Goal: Transaction & Acquisition: Purchase product/service

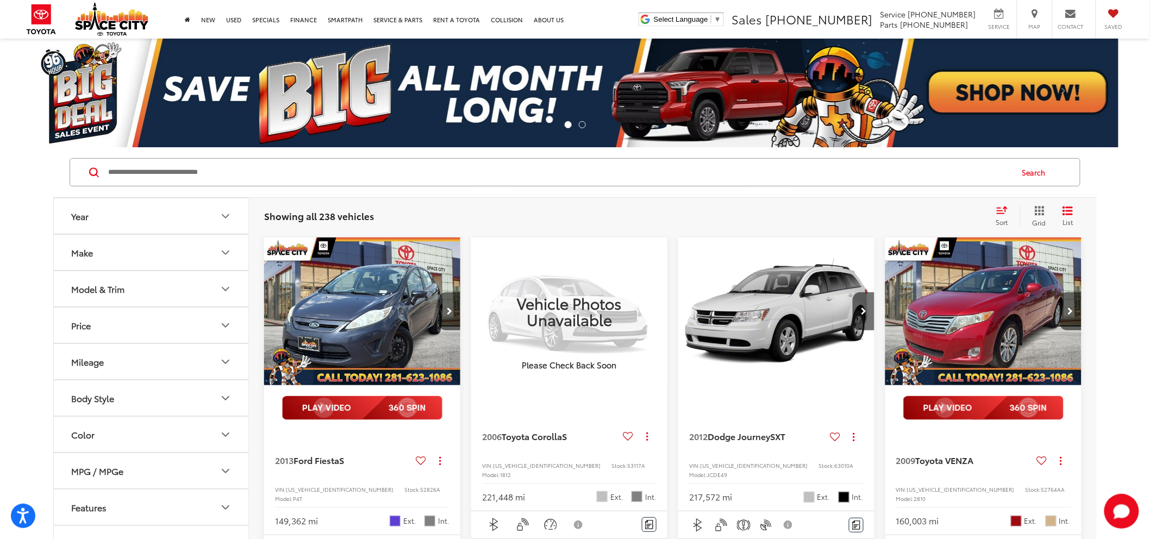
click at [270, 185] on input "Search by Make, Model, or Keyword" at bounding box center [559, 172] width 905 height 26
type input "*"
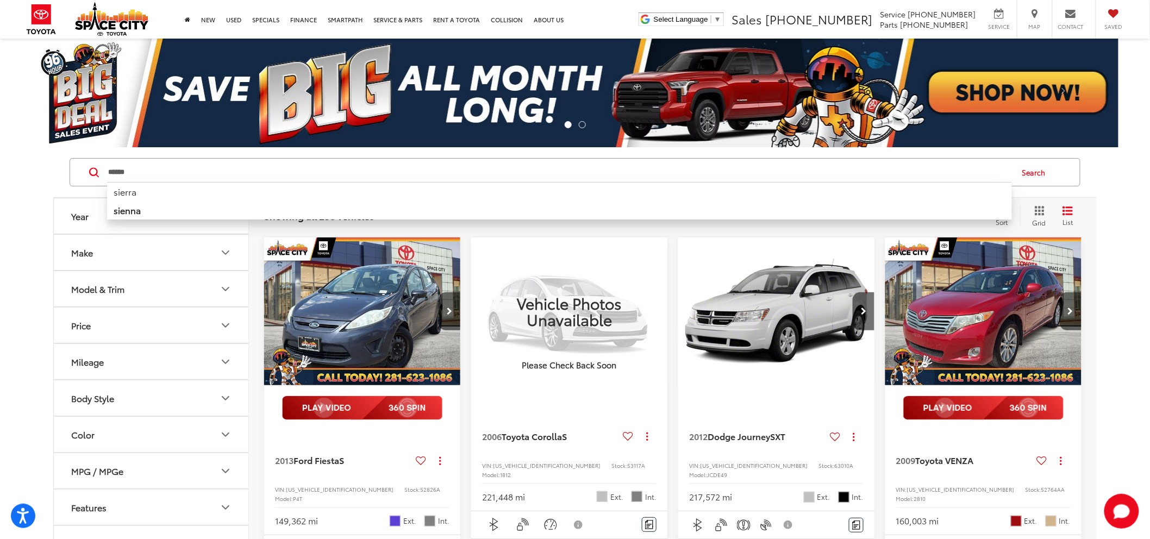
type input "******"
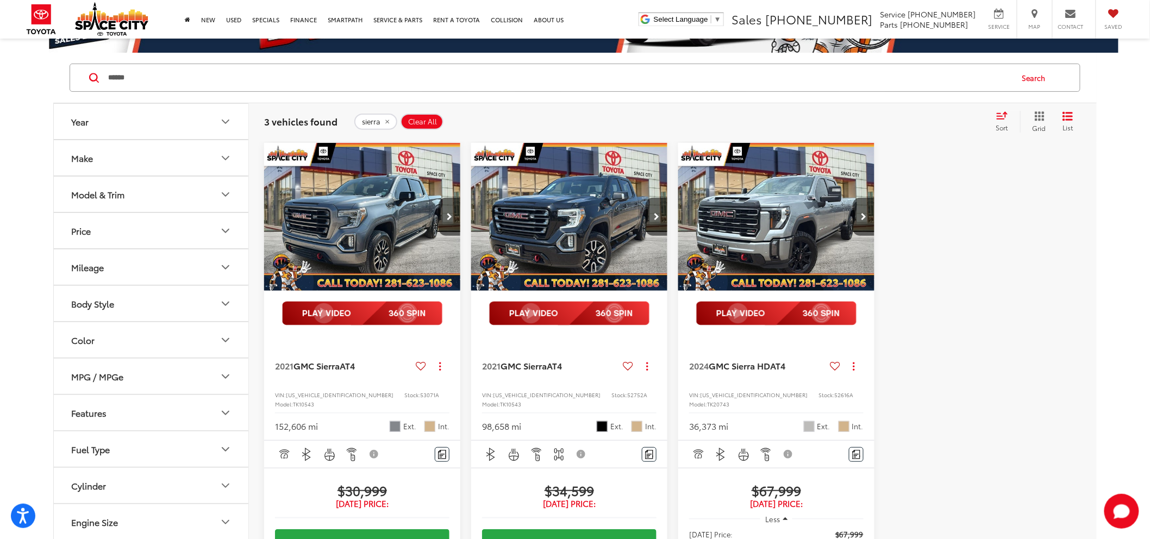
scroll to position [121, 0]
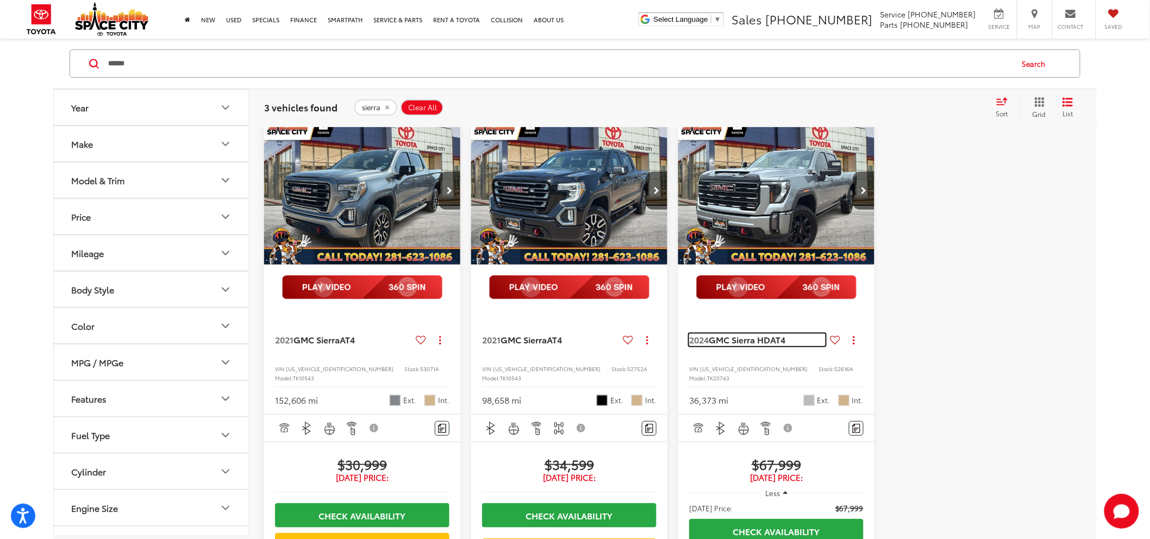
click at [721, 342] on span "GMC Sierra HD" at bounding box center [739, 339] width 61 height 13
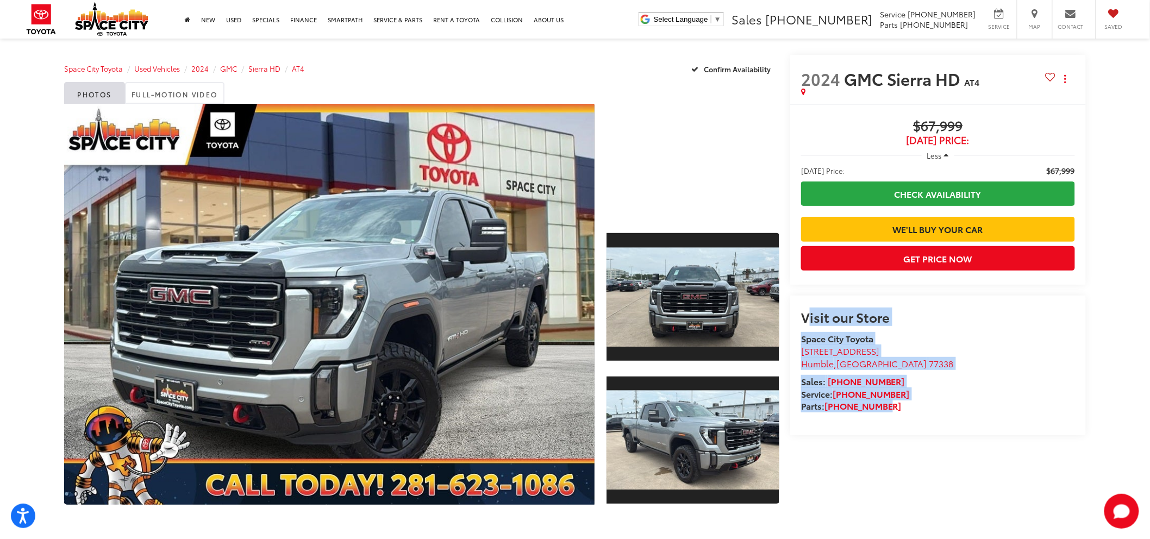
drag, startPoint x: 952, startPoint y: 450, endPoint x: 798, endPoint y: 340, distance: 189.3
click at [798, 340] on div "Visit our Store Space City Toyota 19011 Highway 59 North Humble , TX 77338 Sale…" at bounding box center [938, 366] width 296 height 140
click at [799, 340] on div "Visit our Store Space City Toyota 19011 Highway 59 North Humble , TX 77338 Sale…" at bounding box center [938, 366] width 296 height 140
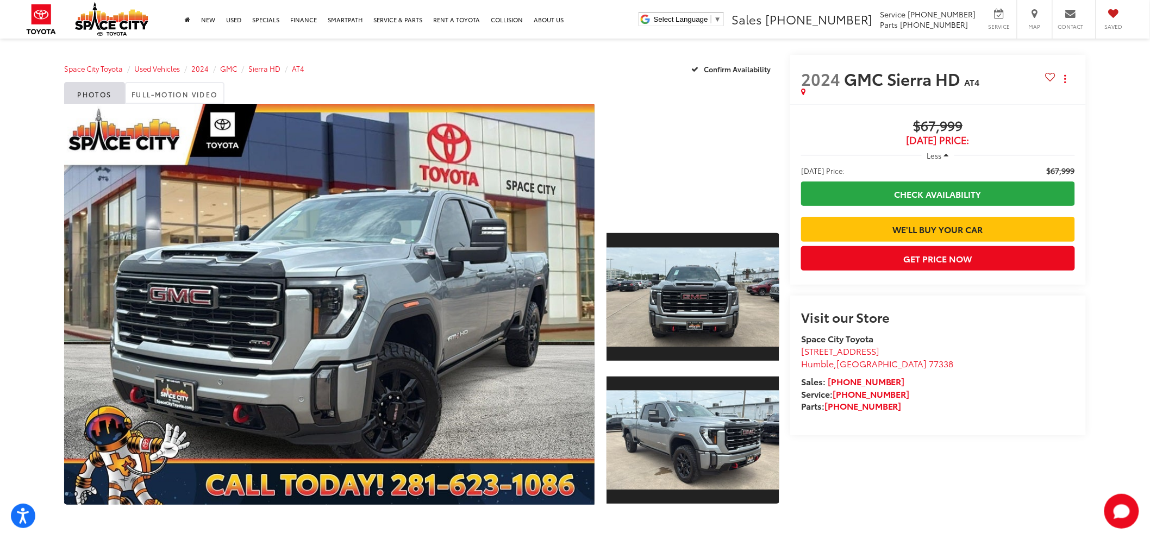
click at [798, 349] on div "Visit our Store Space City Toyota 19011 Highway 59 North Humble , TX 77338 Sale…" at bounding box center [938, 366] width 296 height 140
click at [995, 435] on div "Visit our Store Space City Toyota 19011 Highway 59 North Humble , TX 77338 Sale…" at bounding box center [938, 366] width 296 height 140
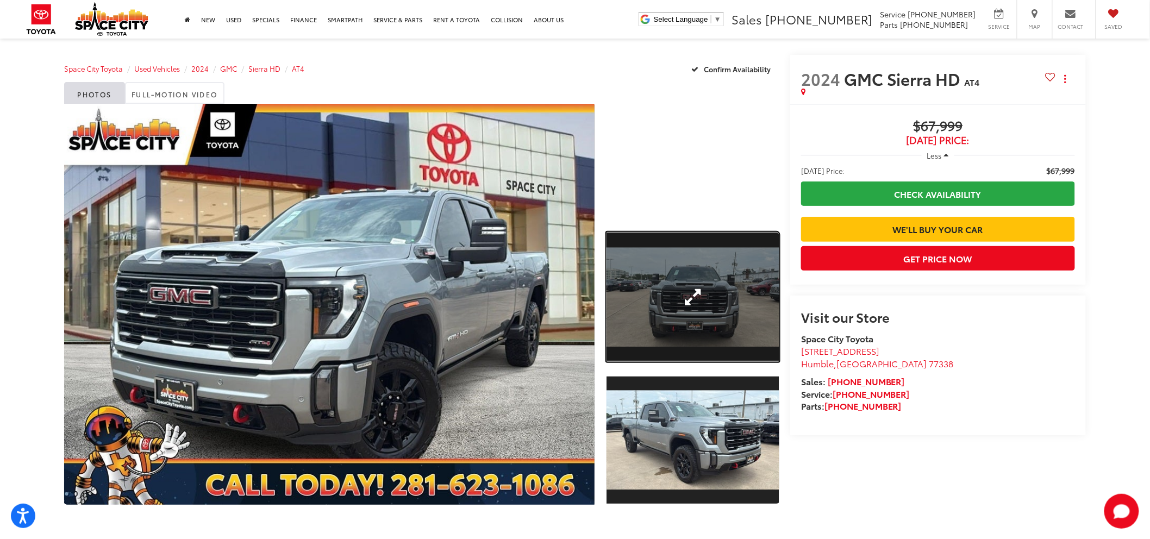
click at [717, 323] on link "Expand Photo 1" at bounding box center [693, 297] width 173 height 130
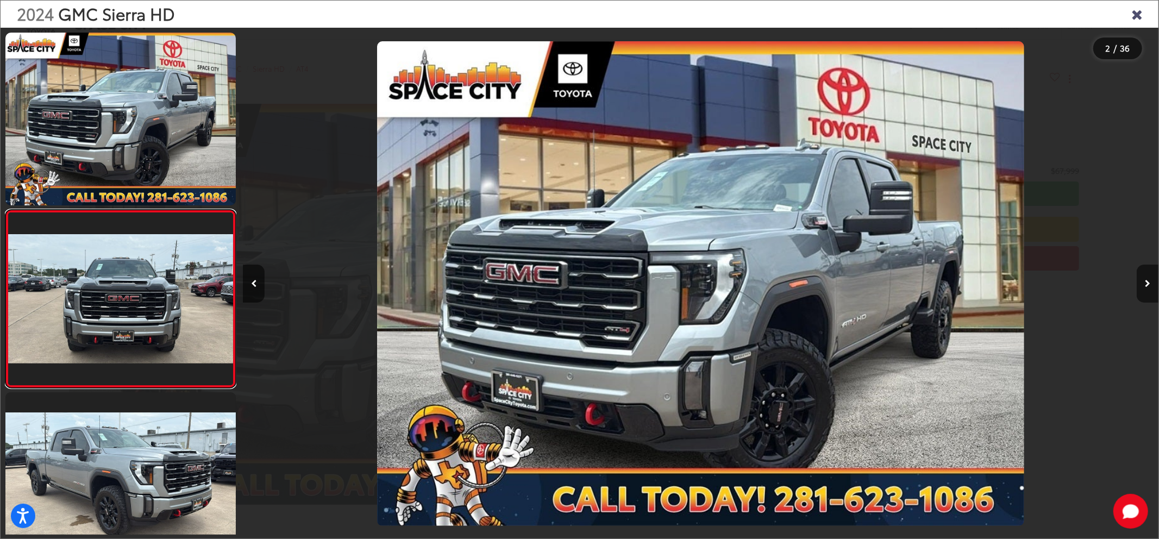
scroll to position [46, 0]
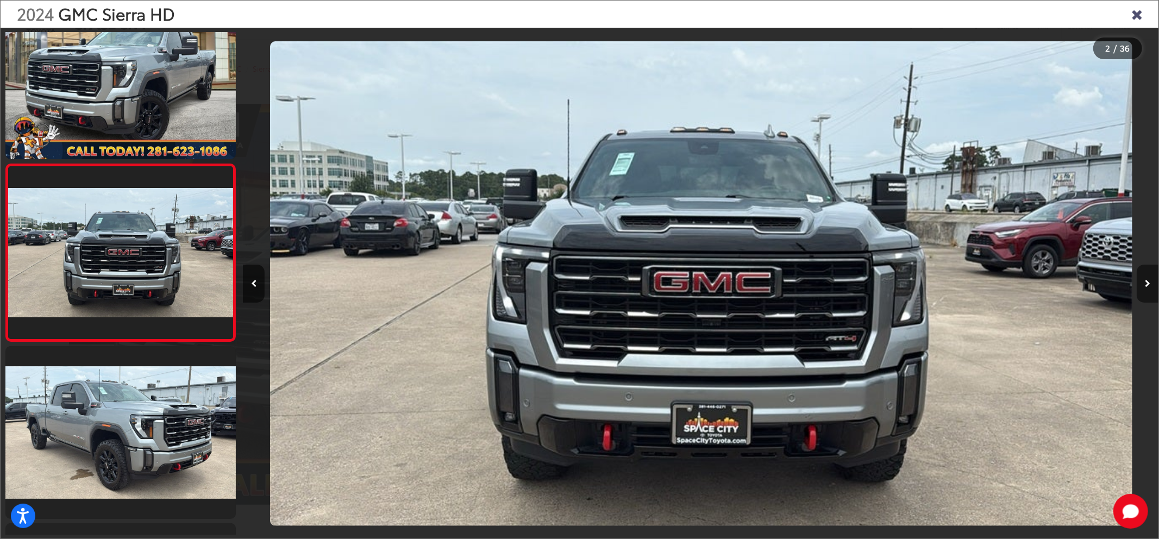
click at [1143, 285] on button "Next image" at bounding box center [1148, 284] width 22 height 38
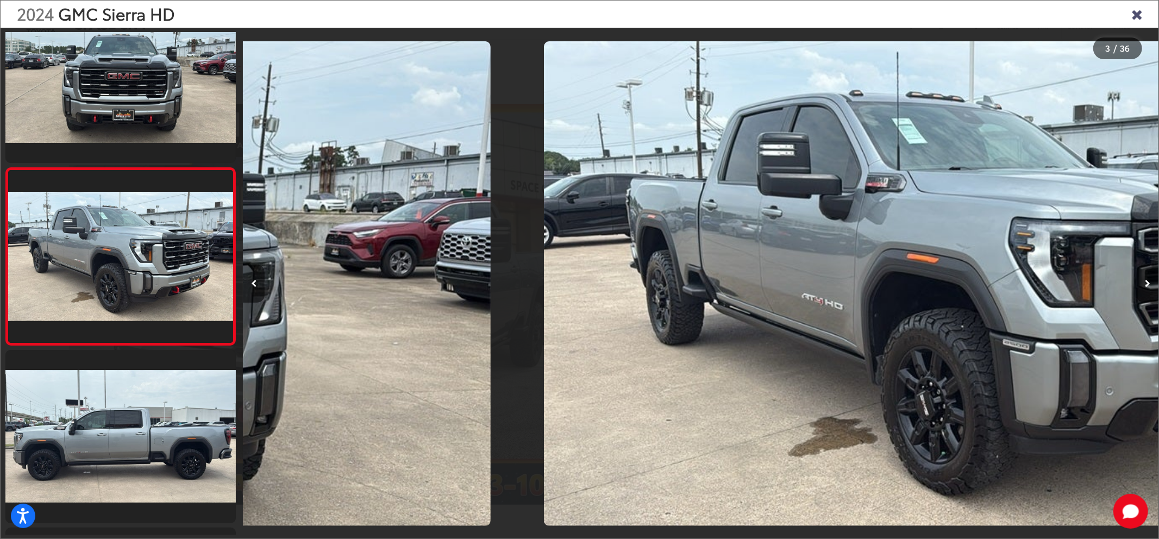
scroll to position [224, 0]
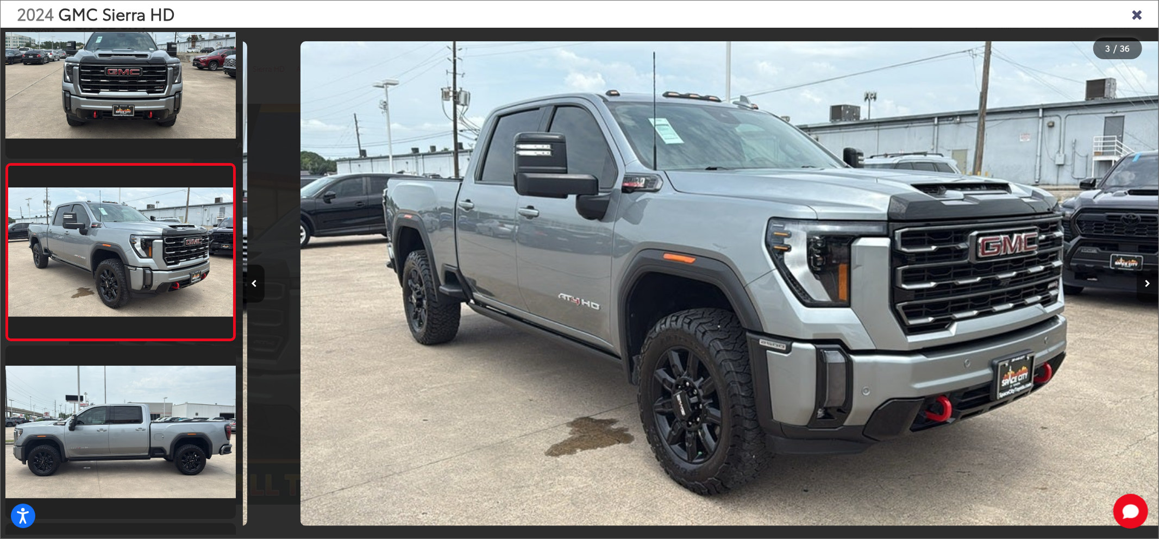
click at [1148, 286] on icon "Next image" at bounding box center [1147, 284] width 5 height 8
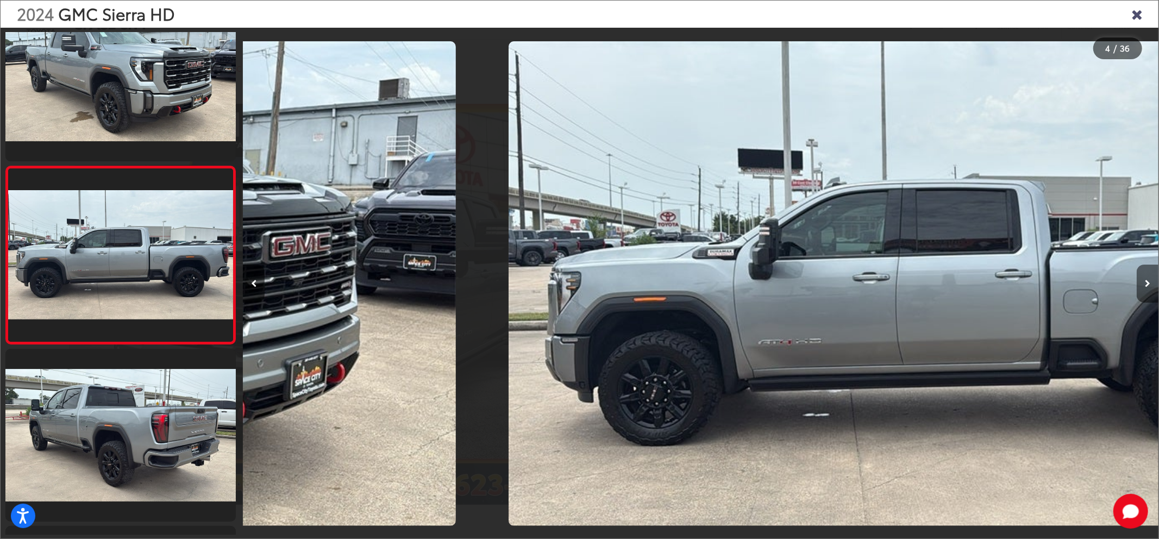
scroll to position [0, 2677]
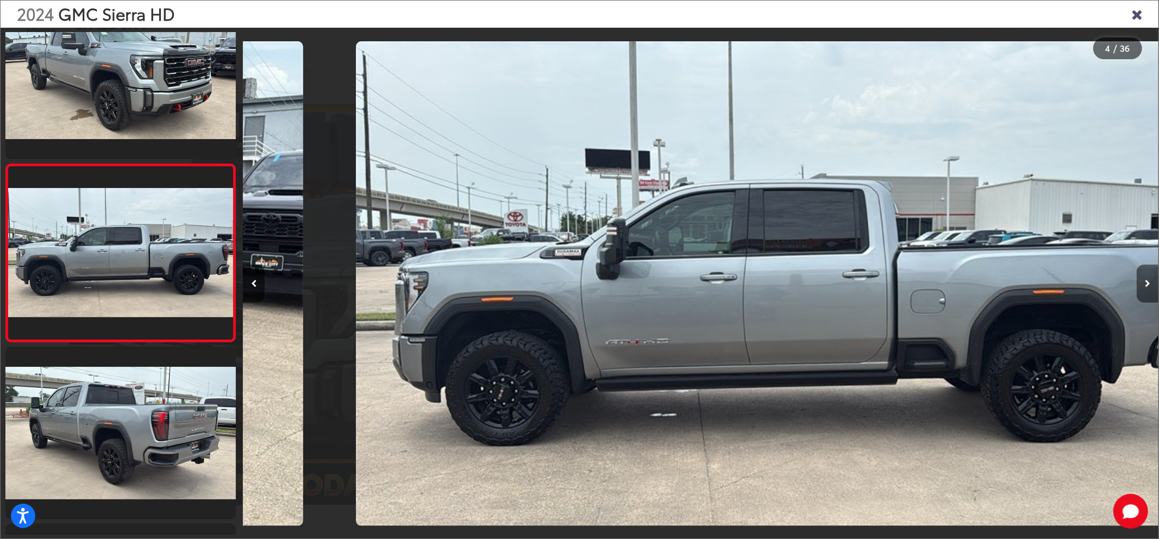
click at [1148, 286] on icon "Next image" at bounding box center [1147, 284] width 5 height 8
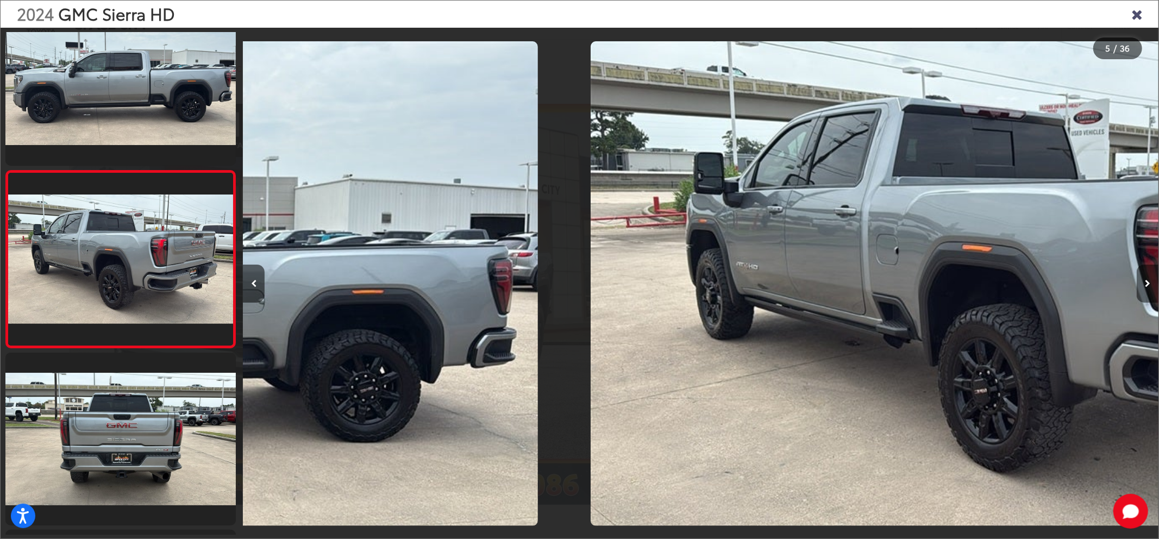
scroll to position [579, 0]
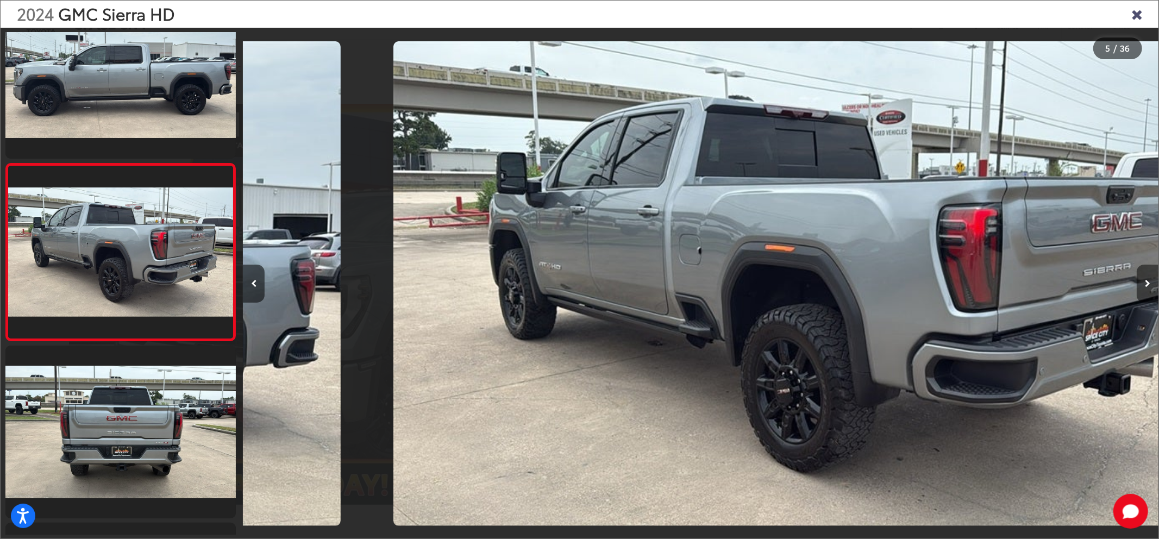
click at [1148, 288] on icon "Next image" at bounding box center [1147, 284] width 5 height 8
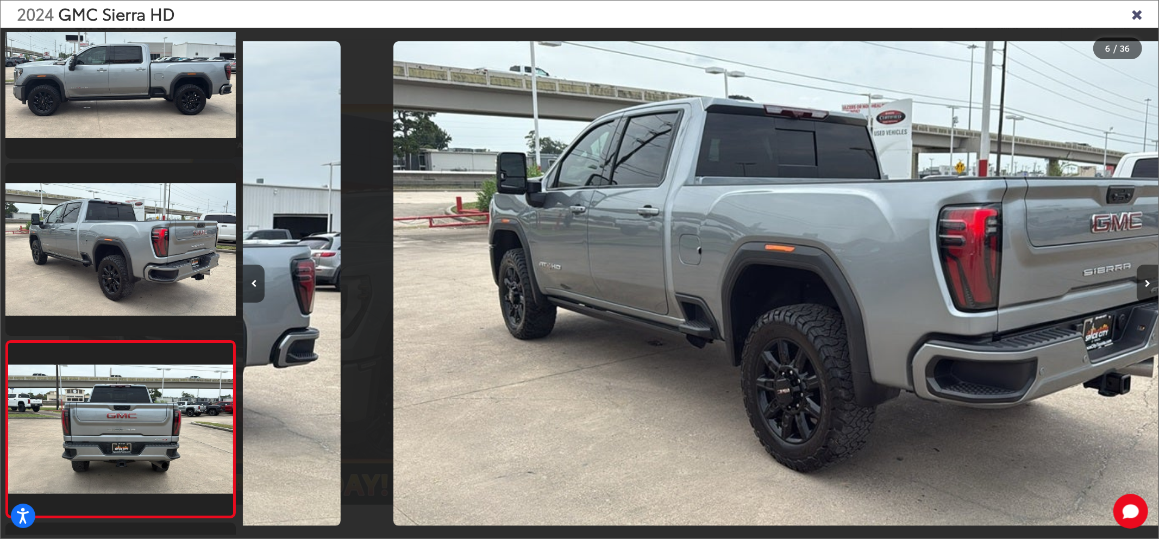
scroll to position [0, 0]
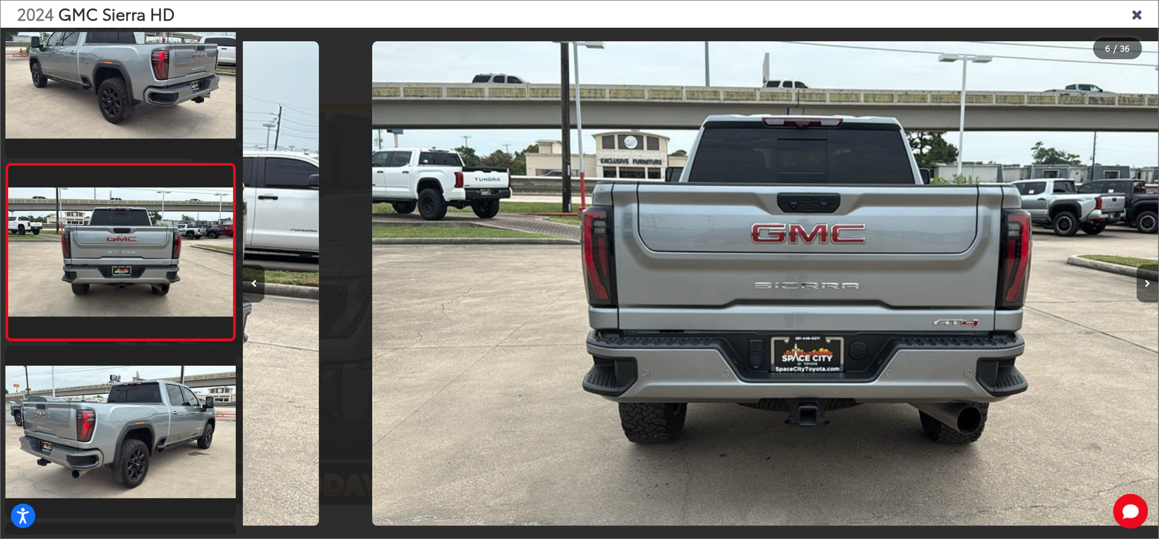
click at [1148, 289] on button "Next image" at bounding box center [1148, 284] width 22 height 38
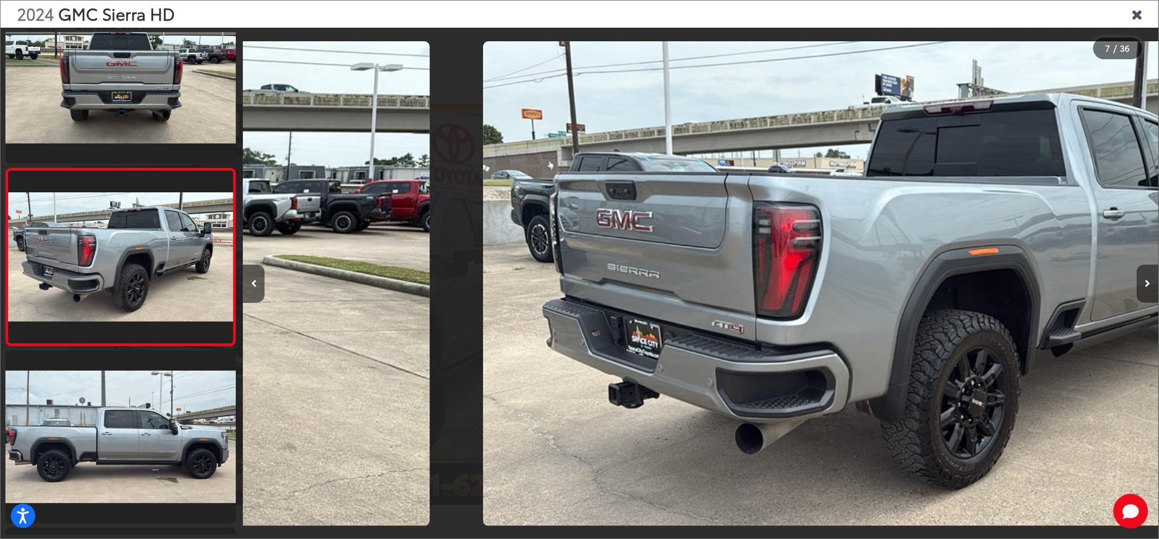
click at [1146, 289] on button "Next image" at bounding box center [1148, 284] width 22 height 38
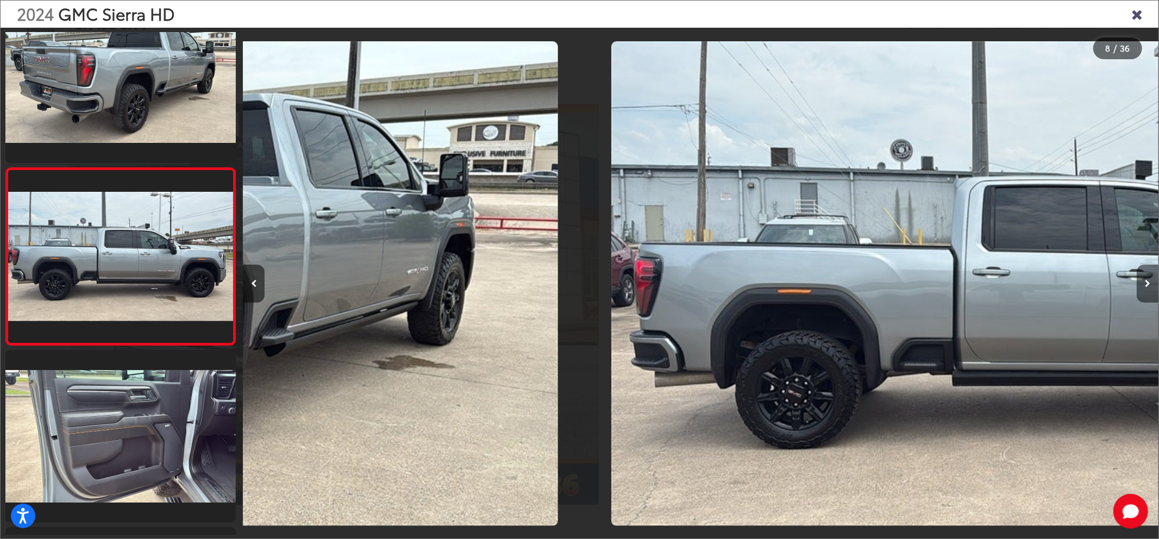
click at [1145, 289] on button "Next image" at bounding box center [1148, 284] width 22 height 38
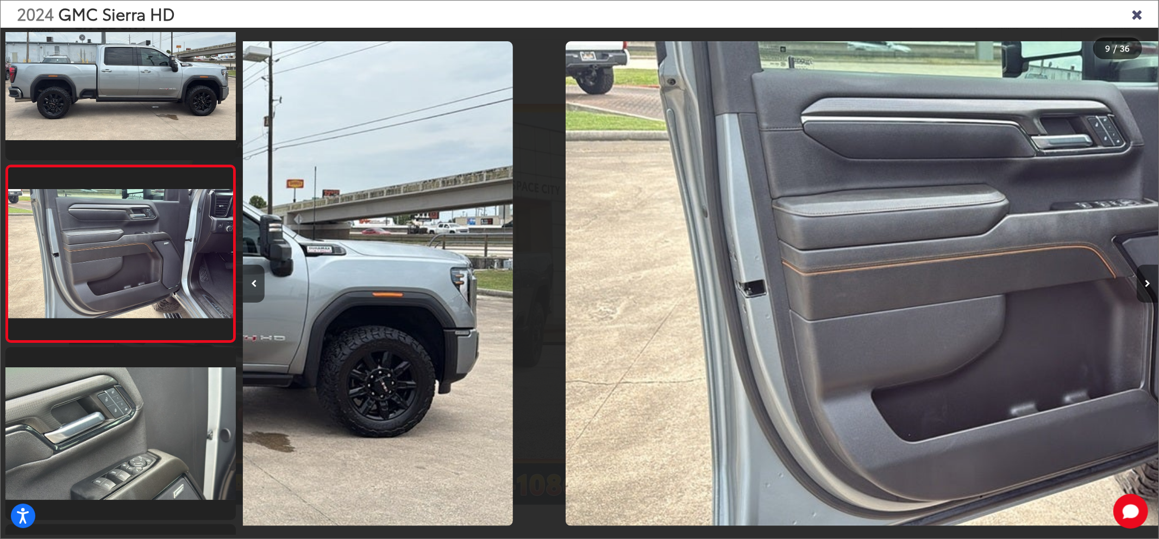
click at [1146, 290] on button "Next image" at bounding box center [1148, 284] width 22 height 38
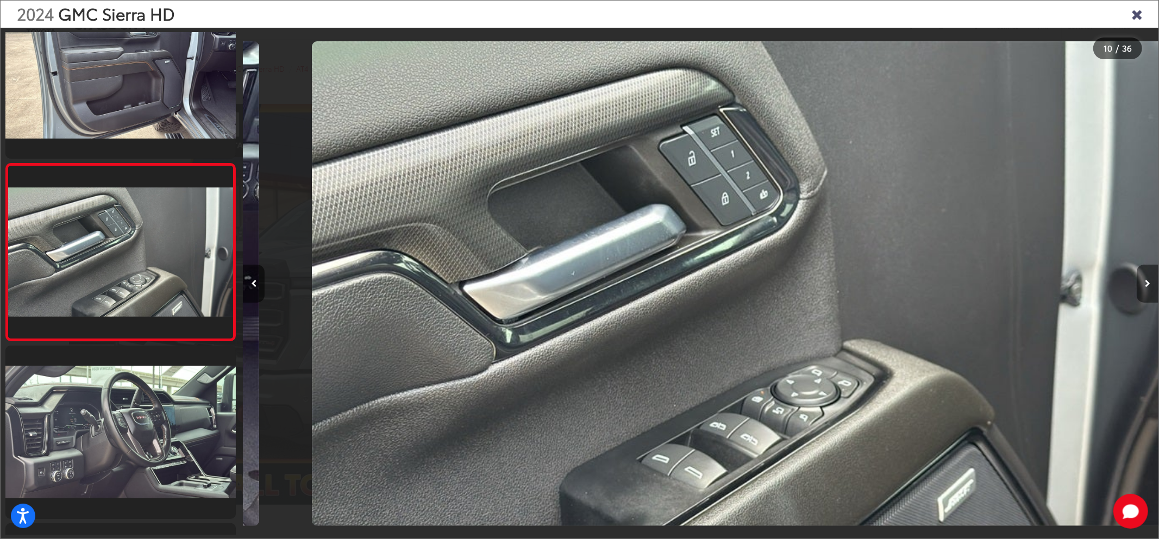
click at [1146, 290] on button "Next image" at bounding box center [1148, 284] width 22 height 38
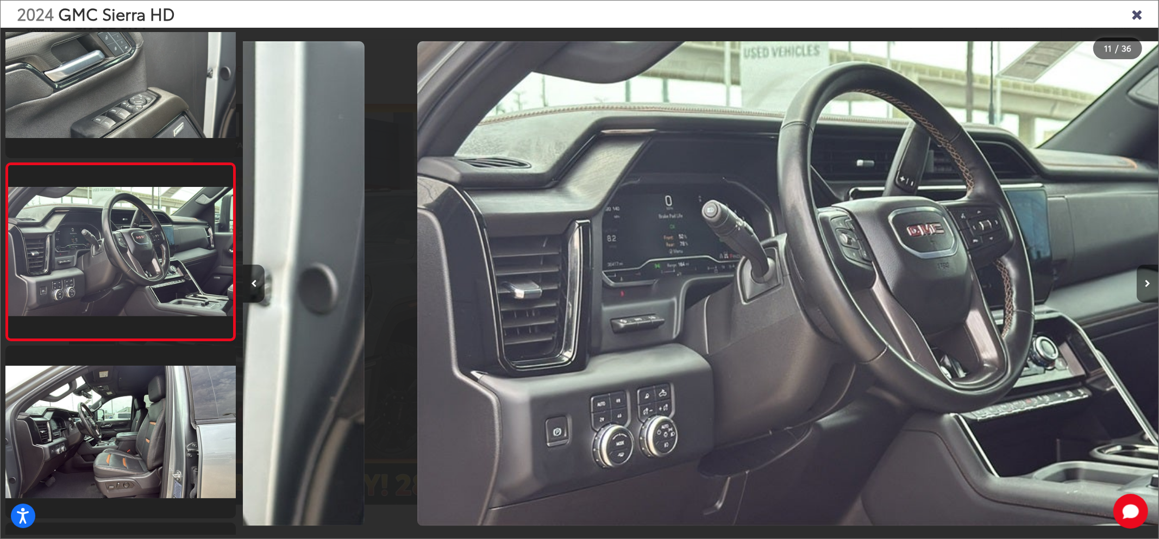
click at [1146, 290] on button "Next image" at bounding box center [1148, 284] width 22 height 38
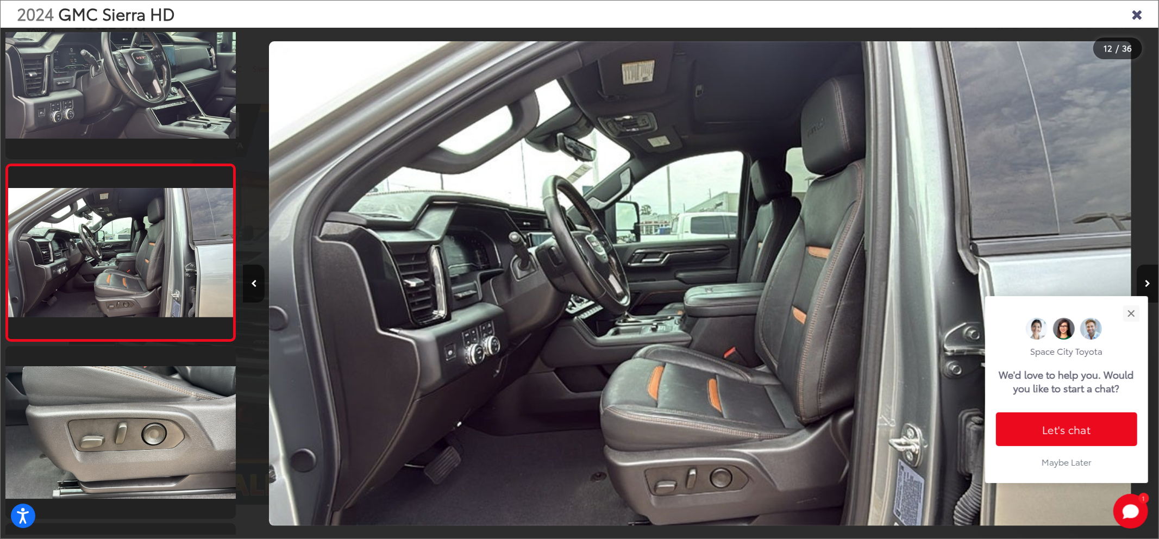
click at [1136, 22] on div "2024 GMC Sierra HD" at bounding box center [580, 14] width 1158 height 27
click at [1136, 20] on icon "Close gallery" at bounding box center [1137, 14] width 11 height 14
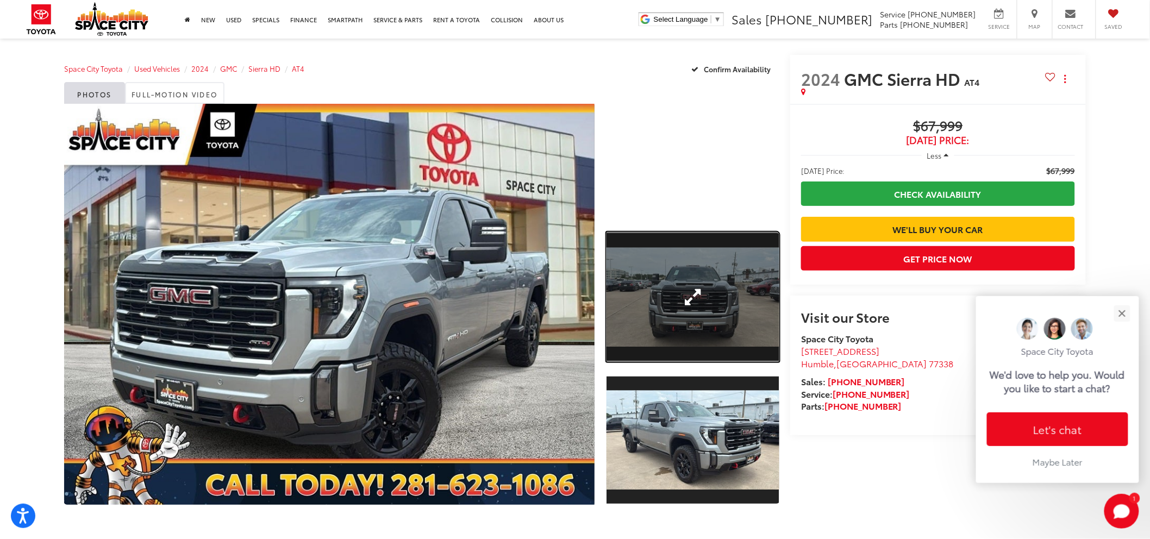
click at [764, 303] on link "Expand Photo 1" at bounding box center [693, 297] width 173 height 130
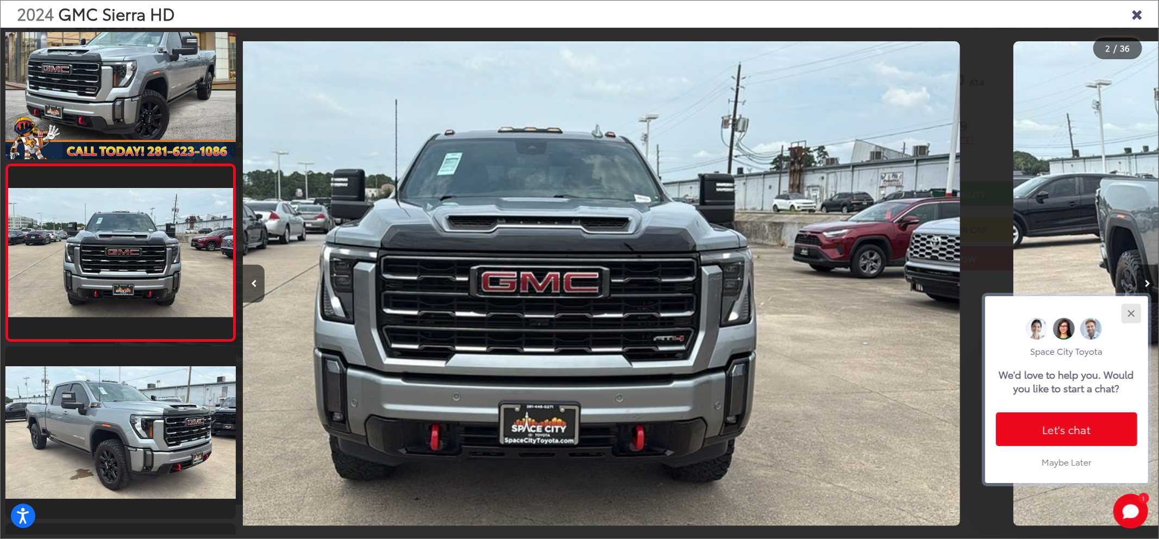
click at [1133, 310] on div "Close" at bounding box center [1131, 313] width 7 height 7
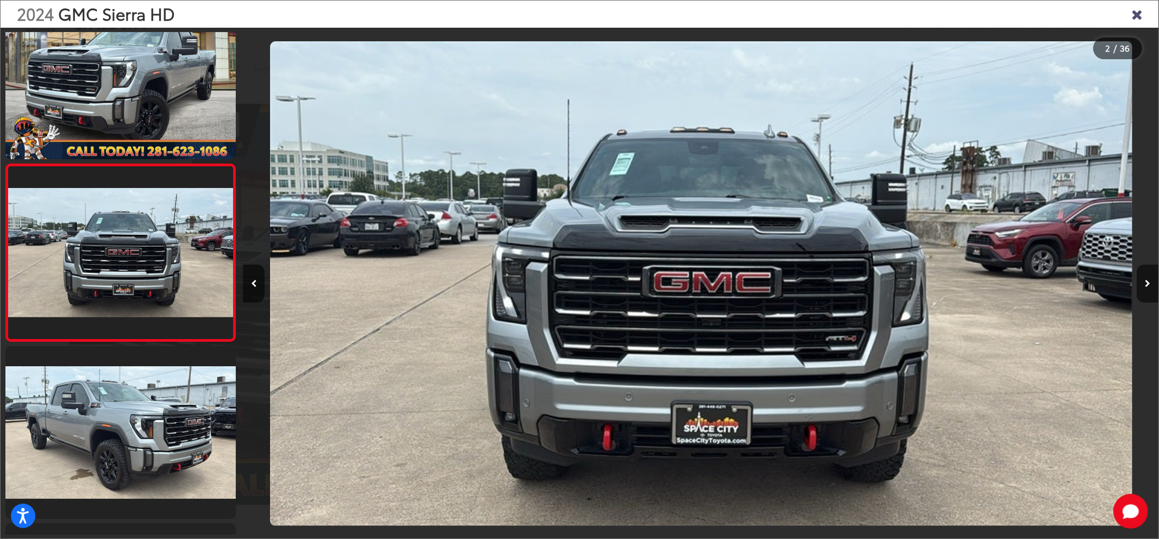
click at [1138, 23] on div "2024 GMC Sierra HD" at bounding box center [580, 14] width 1158 height 27
click at [1138, 17] on icon "Close gallery" at bounding box center [1137, 14] width 11 height 14
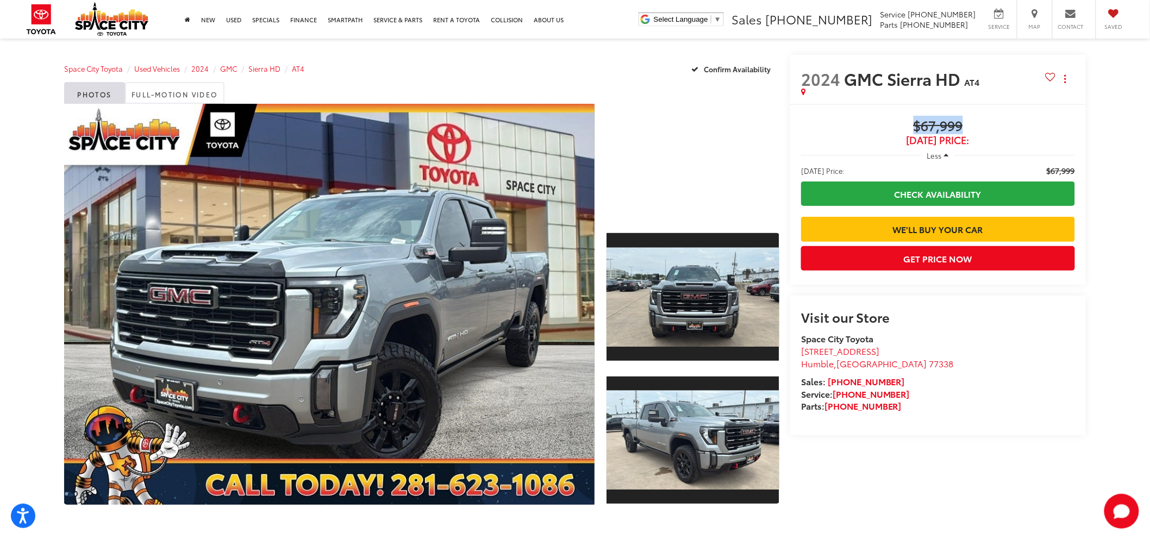
drag, startPoint x: 905, startPoint y: 123, endPoint x: 989, endPoint y: 128, distance: 84.4
click at [989, 128] on span "$67,999" at bounding box center [938, 126] width 274 height 16
copy span "$67,999"
